Goal: Task Accomplishment & Management: Use online tool/utility

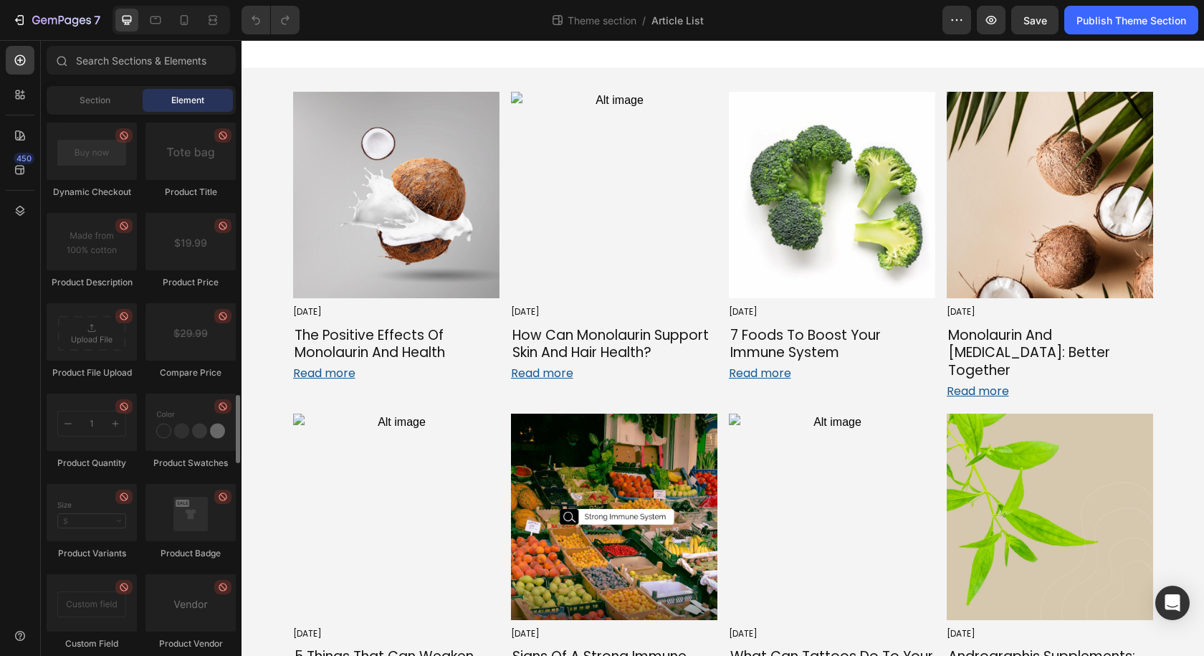
scroll to position [2377, 0]
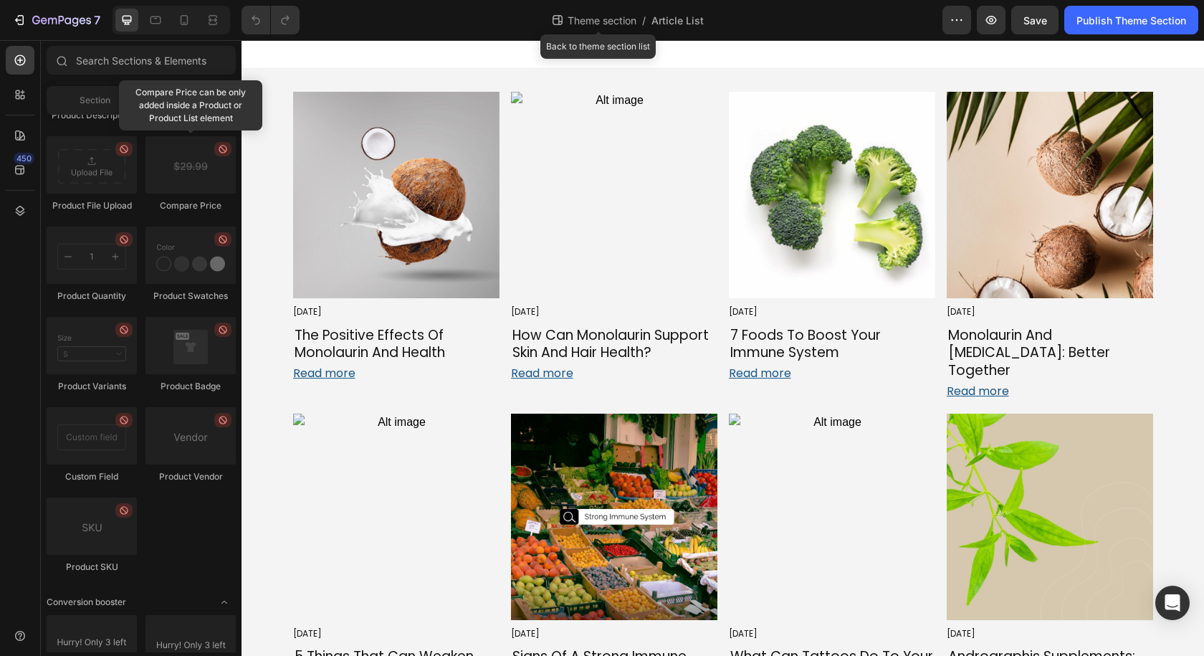
click at [597, 17] on span "Theme section" at bounding box center [602, 20] width 75 height 15
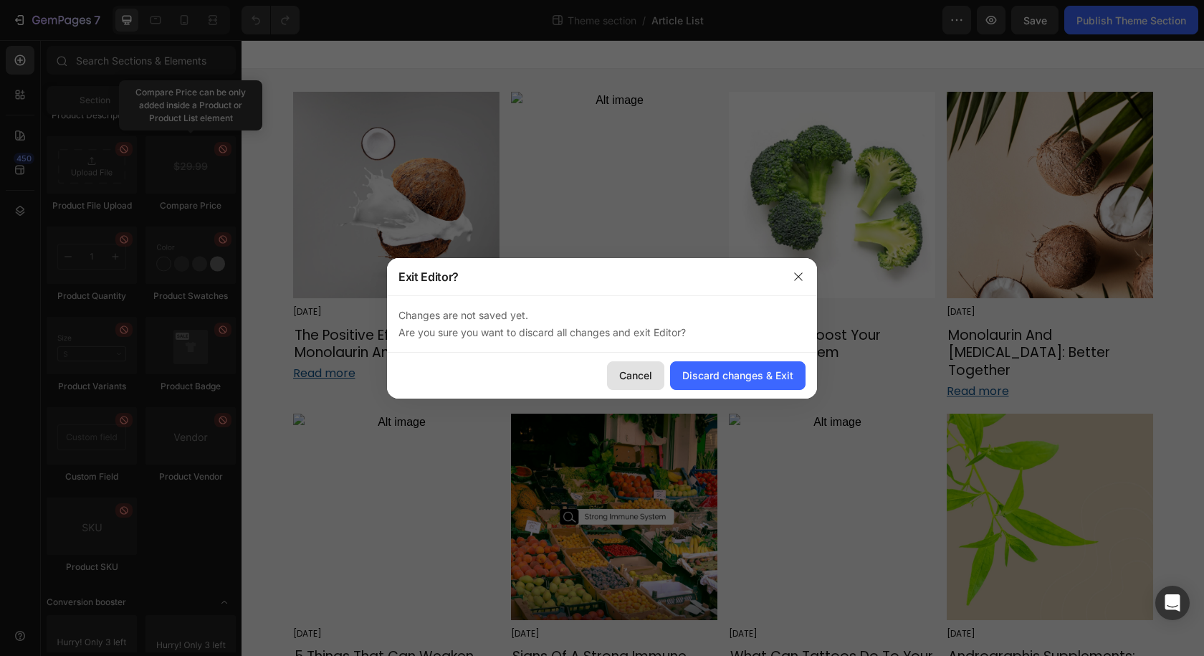
drag, startPoint x: 641, startPoint y: 361, endPoint x: 685, endPoint y: 3, distance: 360.3
click at [641, 361] on button "Cancel" at bounding box center [635, 375] width 57 height 29
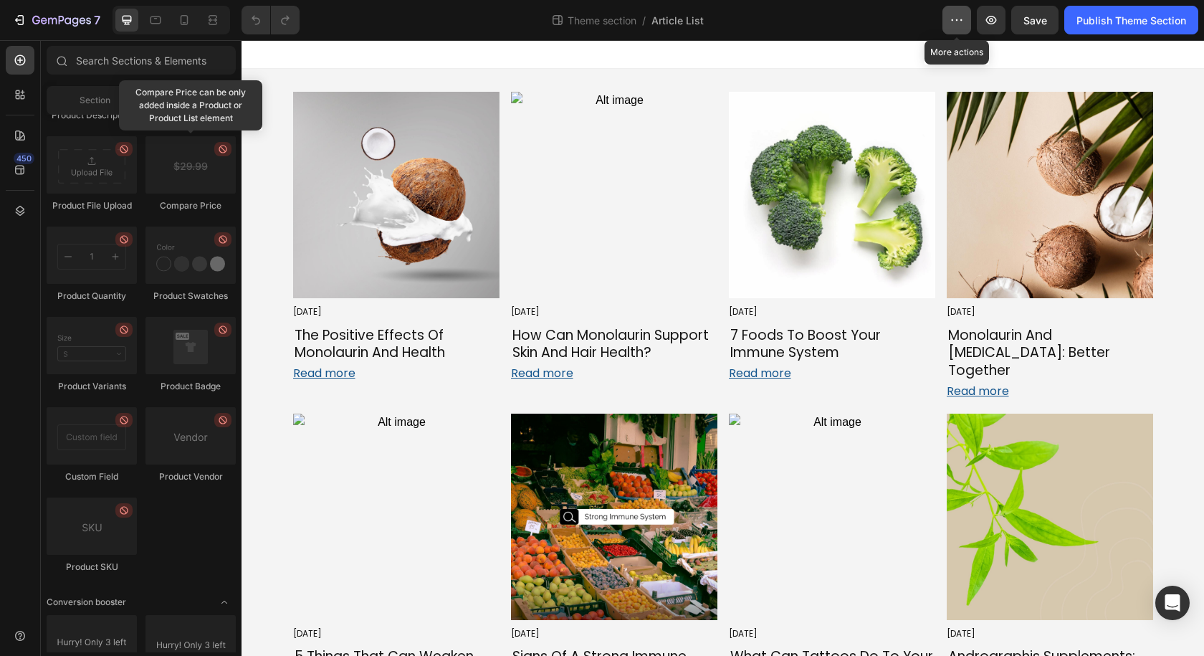
click at [955, 22] on icon "button" at bounding box center [957, 20] width 14 height 14
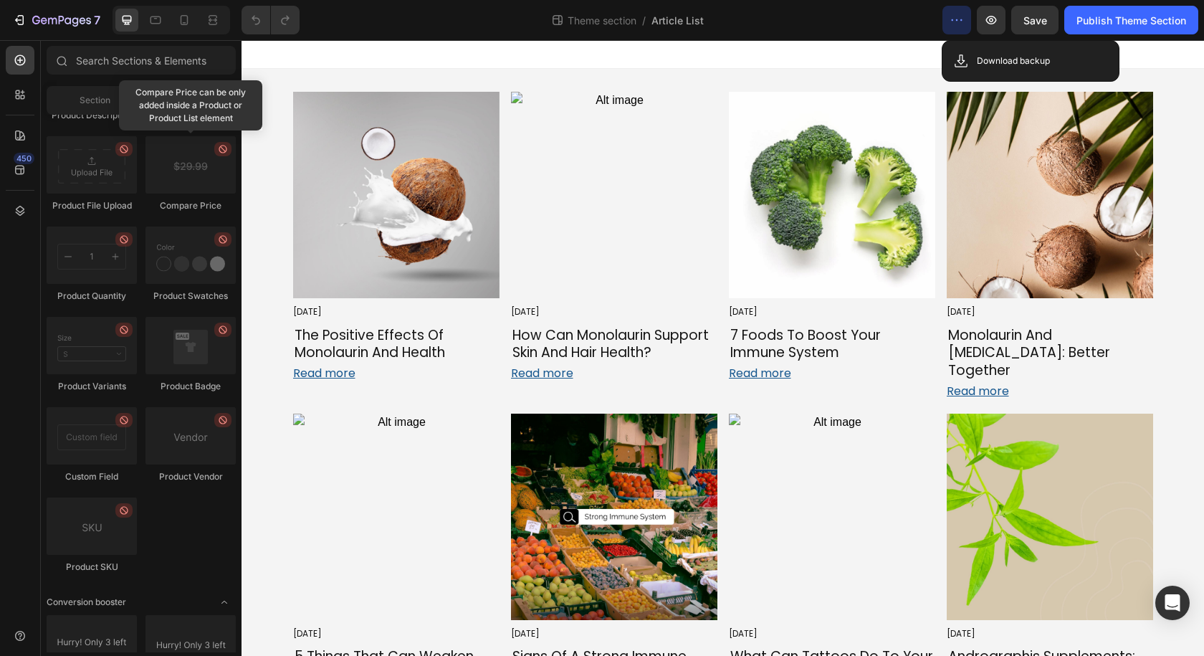
click at [401, 55] on div at bounding box center [723, 54] width 963 height 29
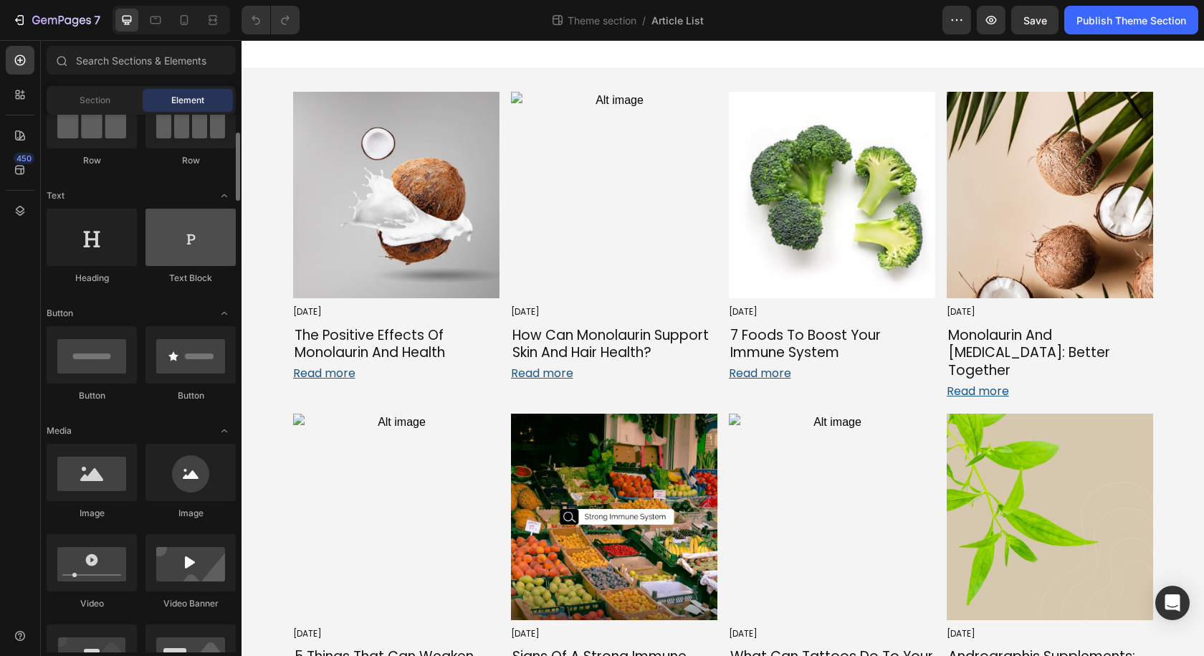
scroll to position [0, 0]
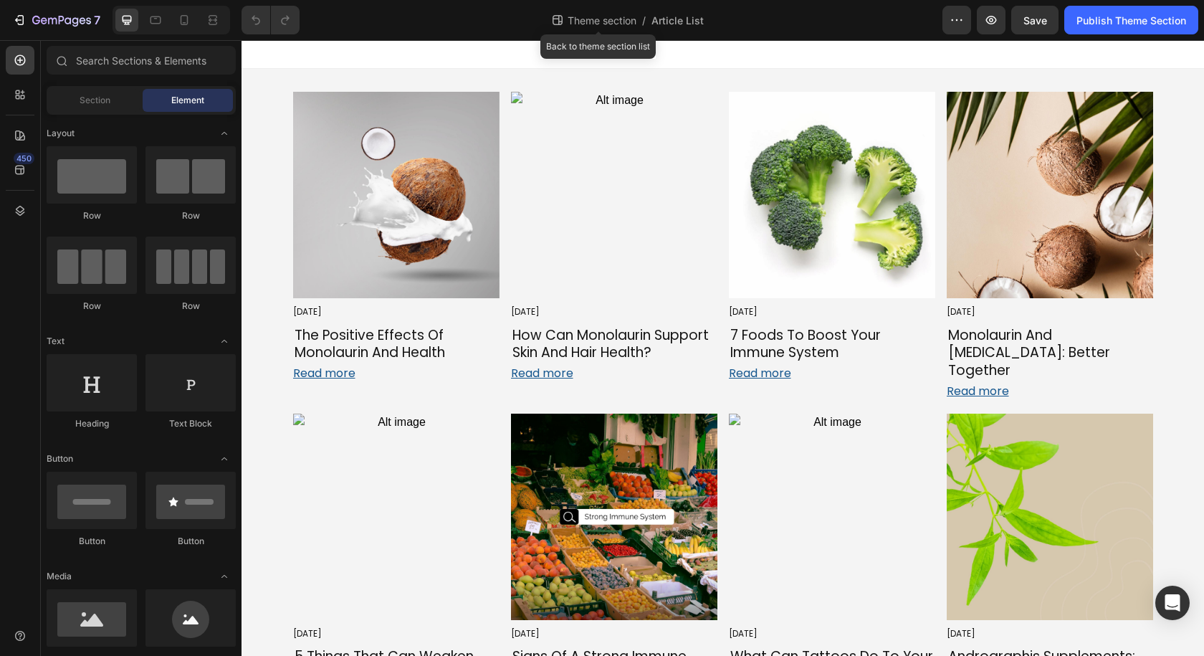
click at [624, 23] on span "Theme section" at bounding box center [602, 20] width 75 height 15
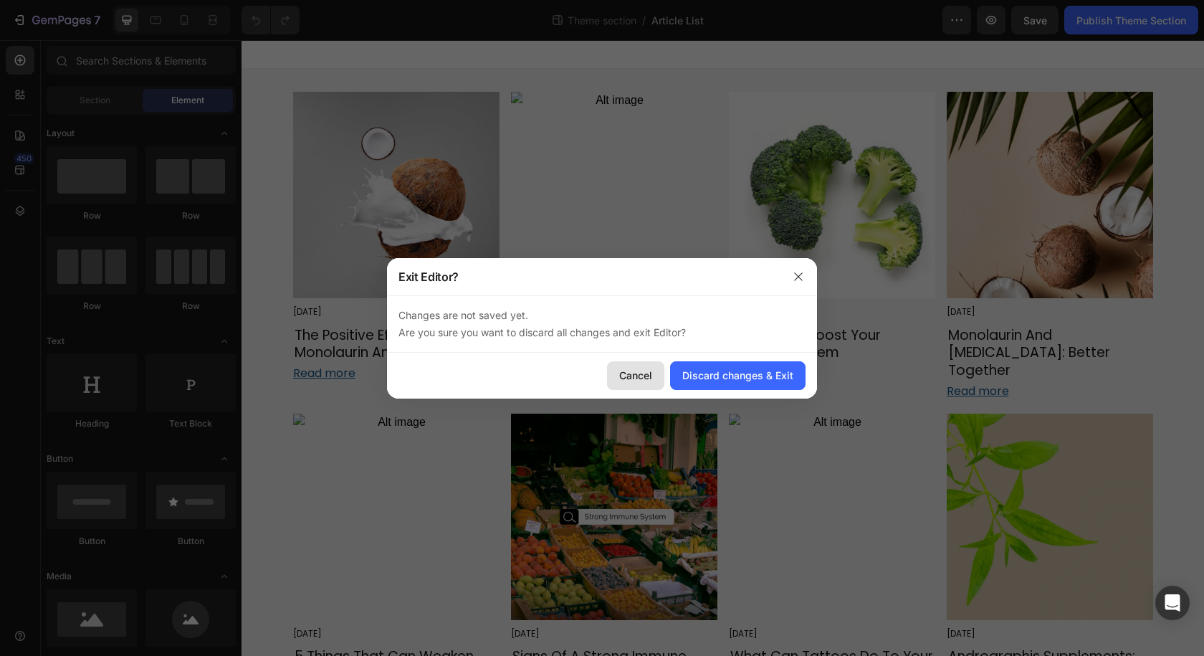
drag, startPoint x: 636, startPoint y: 366, endPoint x: 401, endPoint y: 55, distance: 389.4
click at [636, 366] on button "Cancel" at bounding box center [635, 375] width 57 height 29
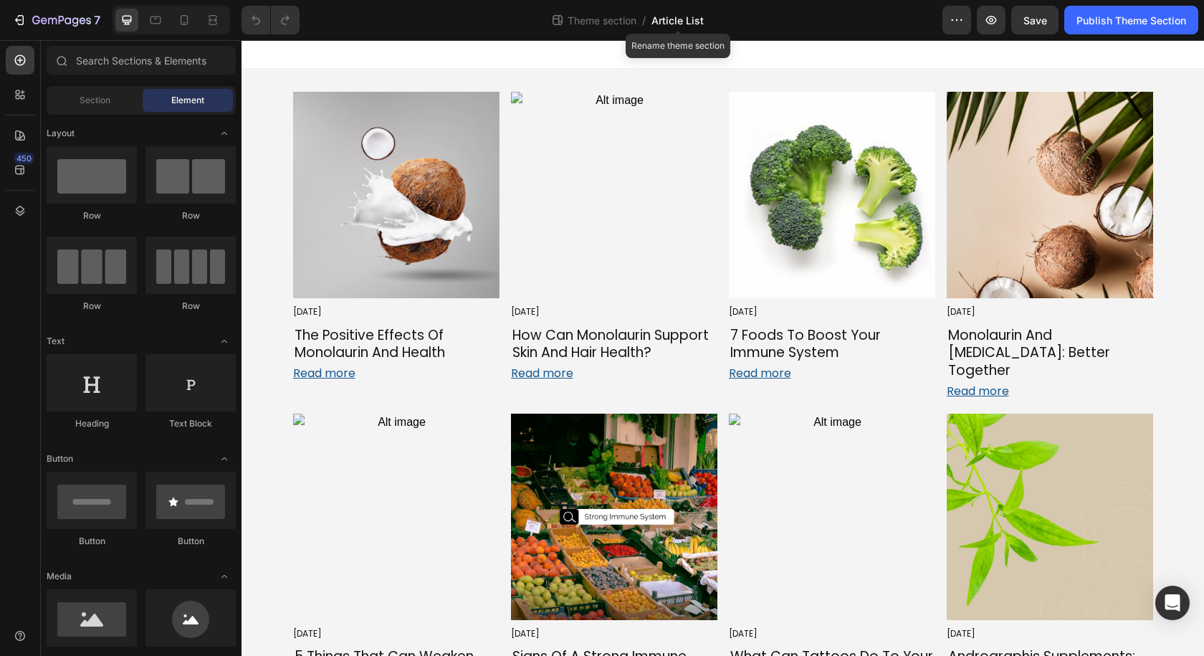
click at [677, 13] on span "Article List" at bounding box center [678, 20] width 52 height 15
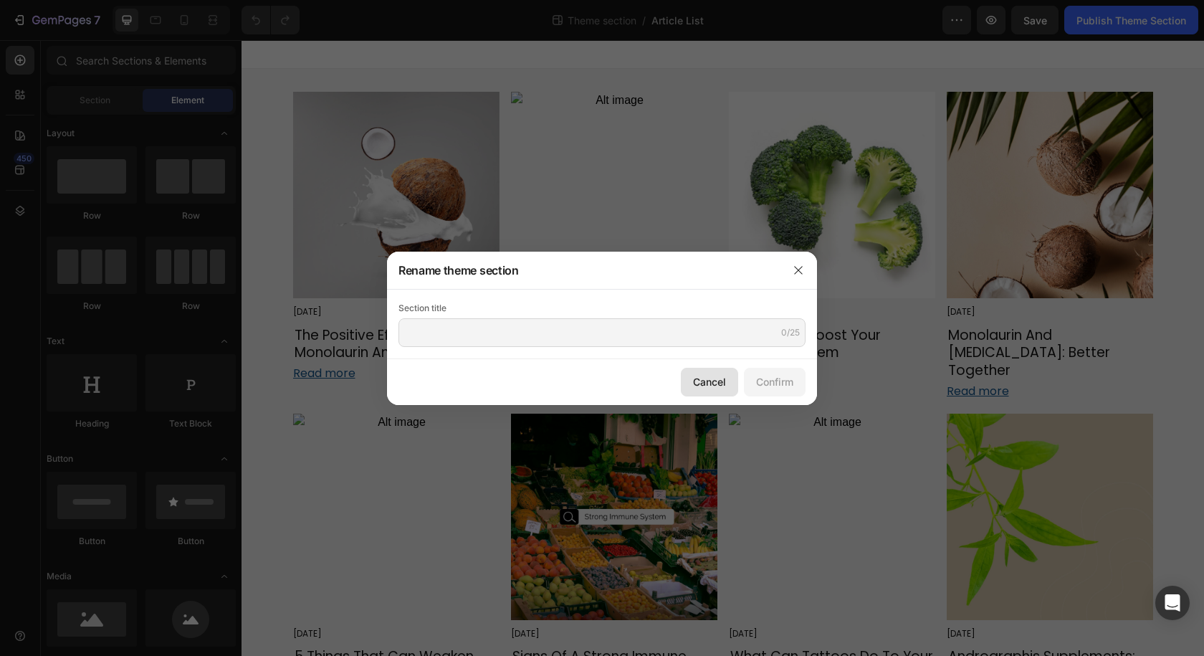
click at [688, 372] on button "Cancel" at bounding box center [709, 382] width 57 height 29
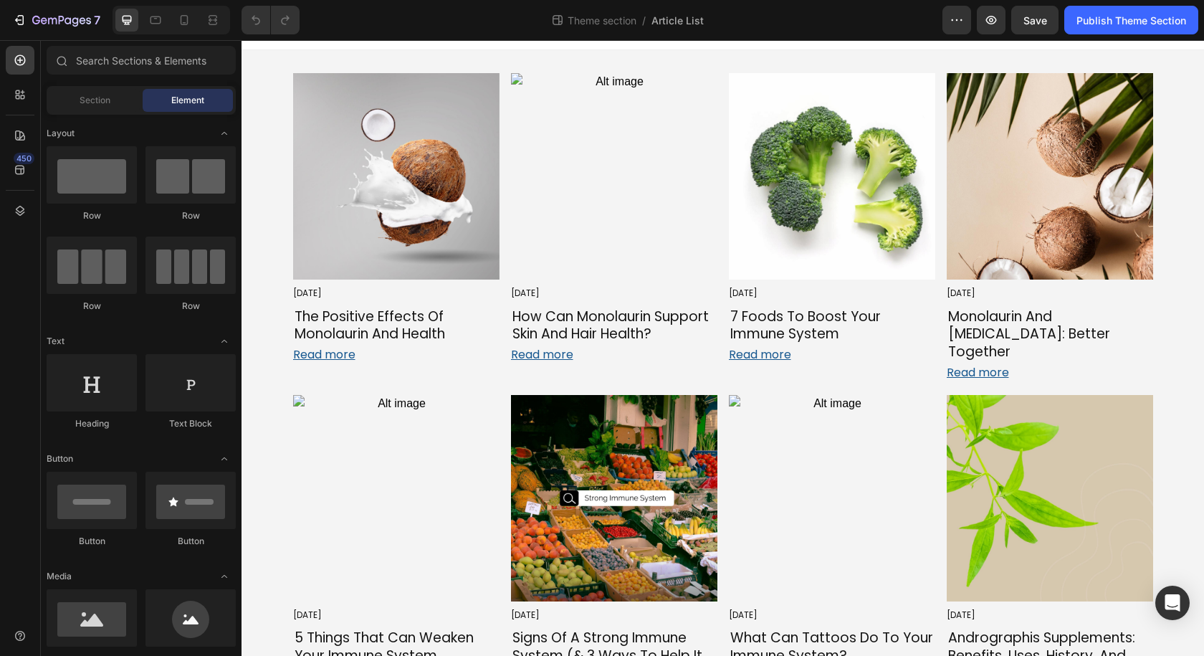
scroll to position [24, 0]
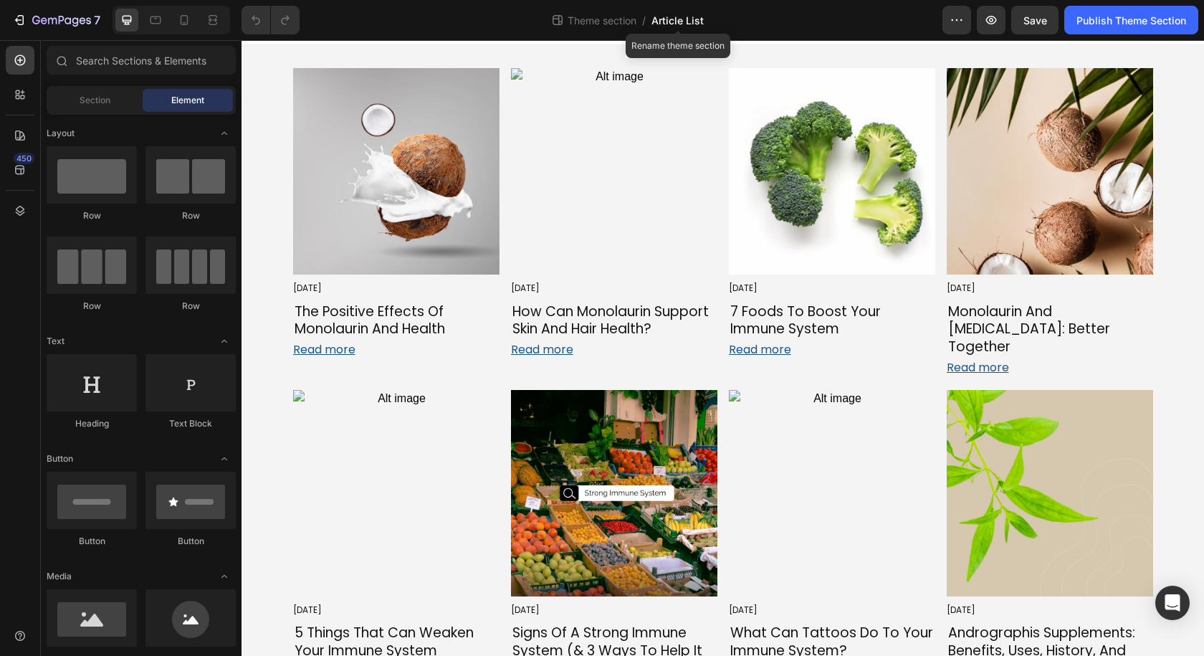
click at [666, 20] on span "Article List" at bounding box center [678, 20] width 52 height 15
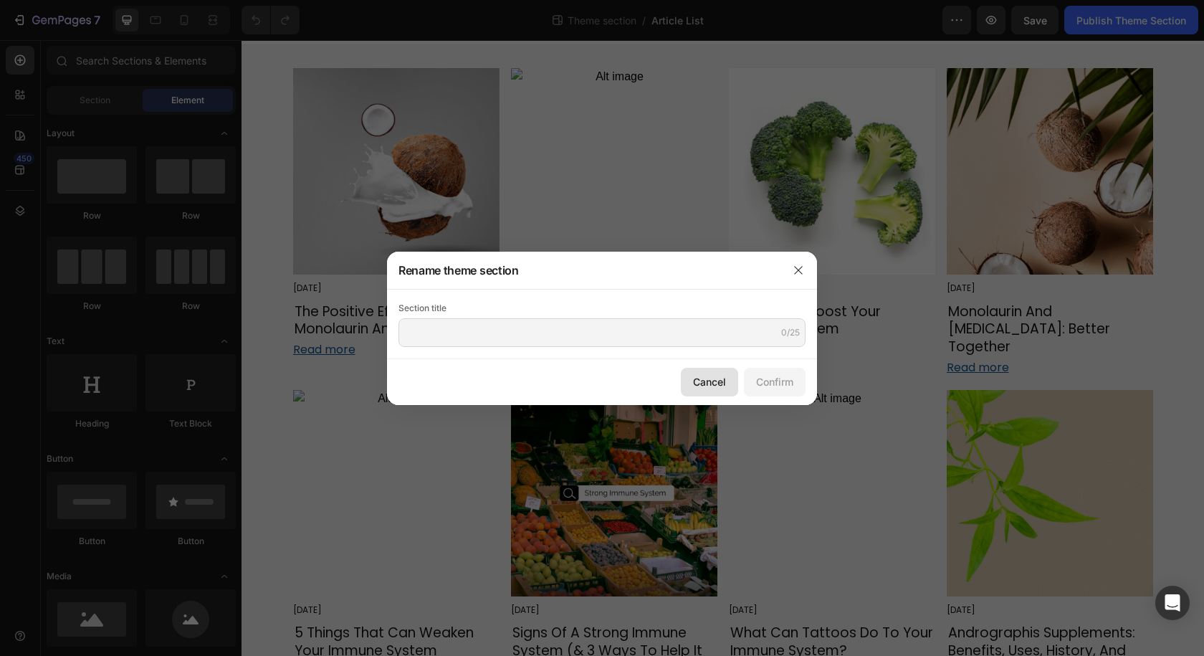
click at [718, 389] on div "Cancel" at bounding box center [709, 381] width 33 height 15
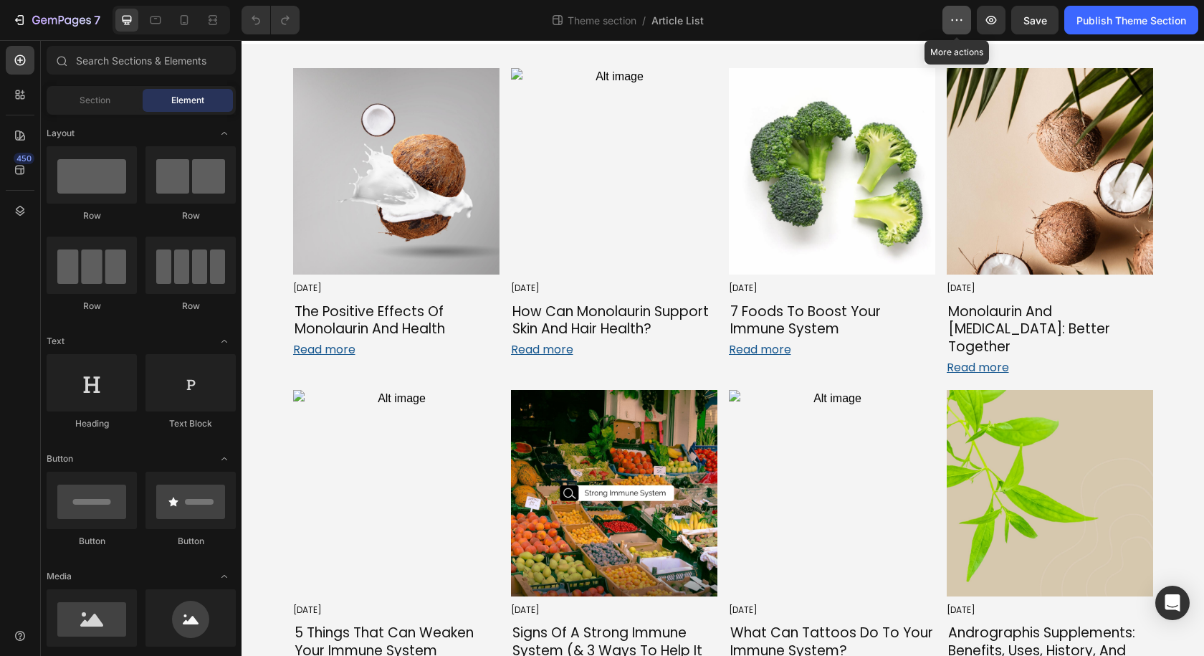
click at [958, 14] on icon "button" at bounding box center [957, 20] width 14 height 14
